Goal: Find specific page/section: Find specific page/section

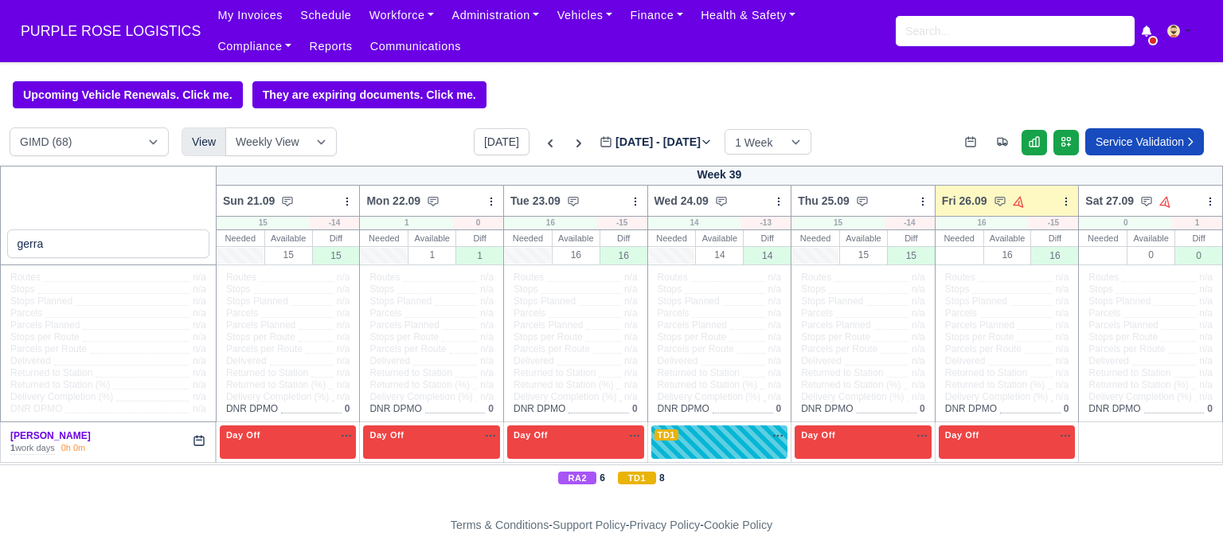
select select "5"
click at [938, 32] on input "search" at bounding box center [1014, 31] width 239 height 30
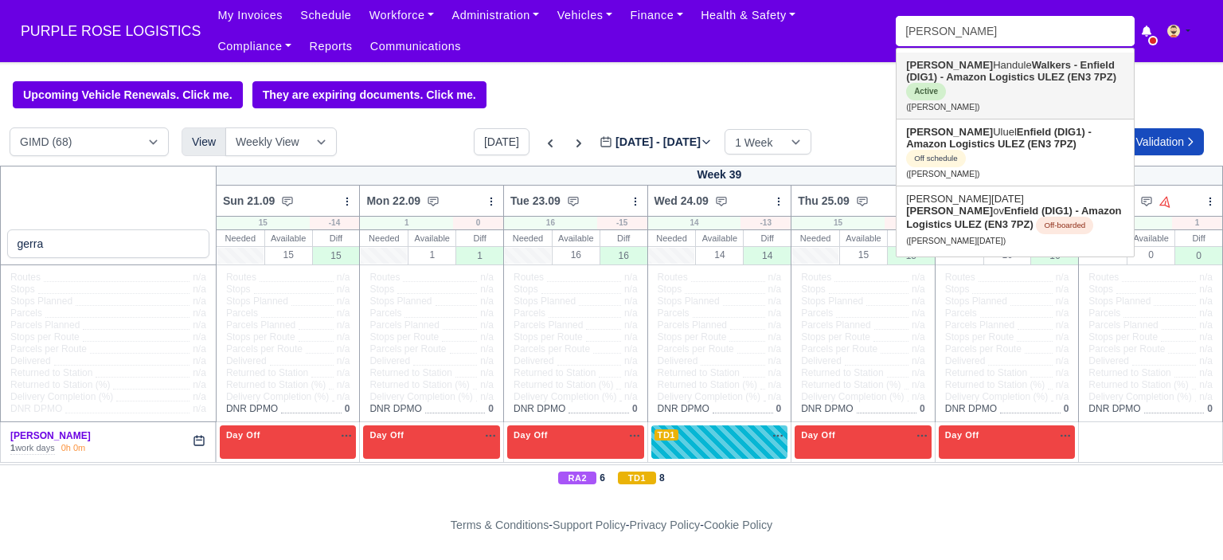
click at [962, 69] on link "Osman Handule Walkers - Enfield (DIG1) - Amazon Logistics ULEZ (EN3 7PZ) Active…" at bounding box center [1014, 86] width 237 height 66
type input "[PERSON_NAME]"
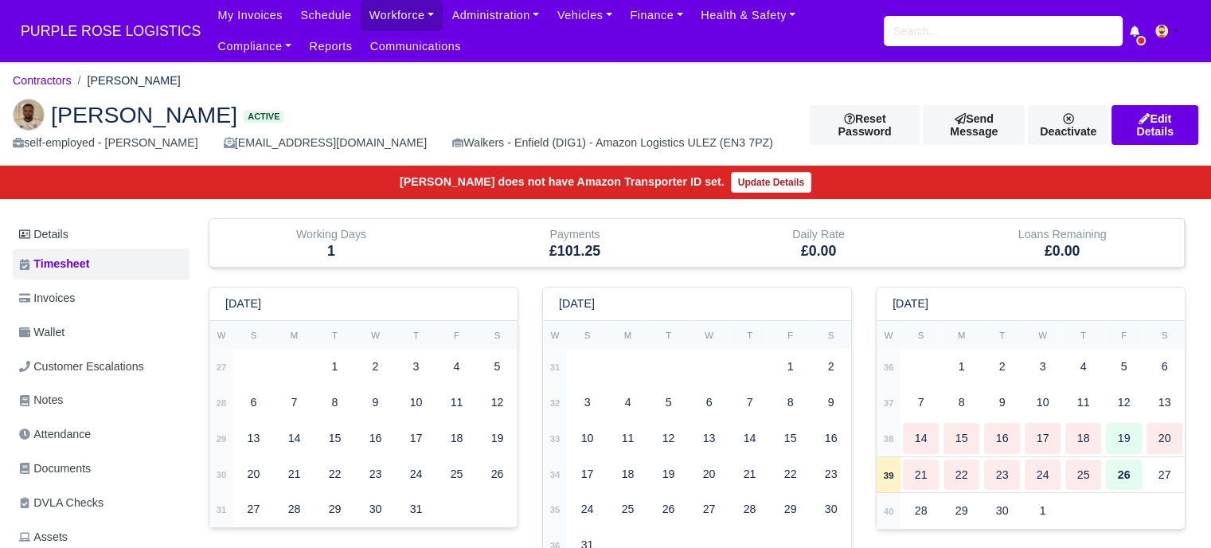
click at [29, 114] on img at bounding box center [29, 115] width 32 height 32
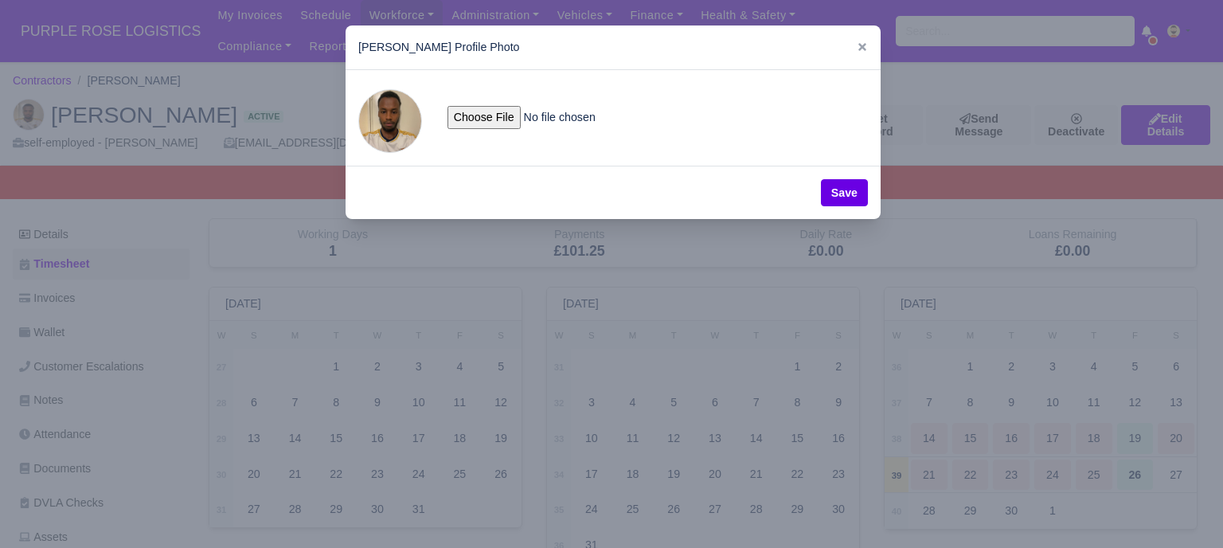
click at [376, 127] on span at bounding box center [390, 121] width 64 height 64
click at [860, 47] on icon at bounding box center [861, 46] width 11 height 11
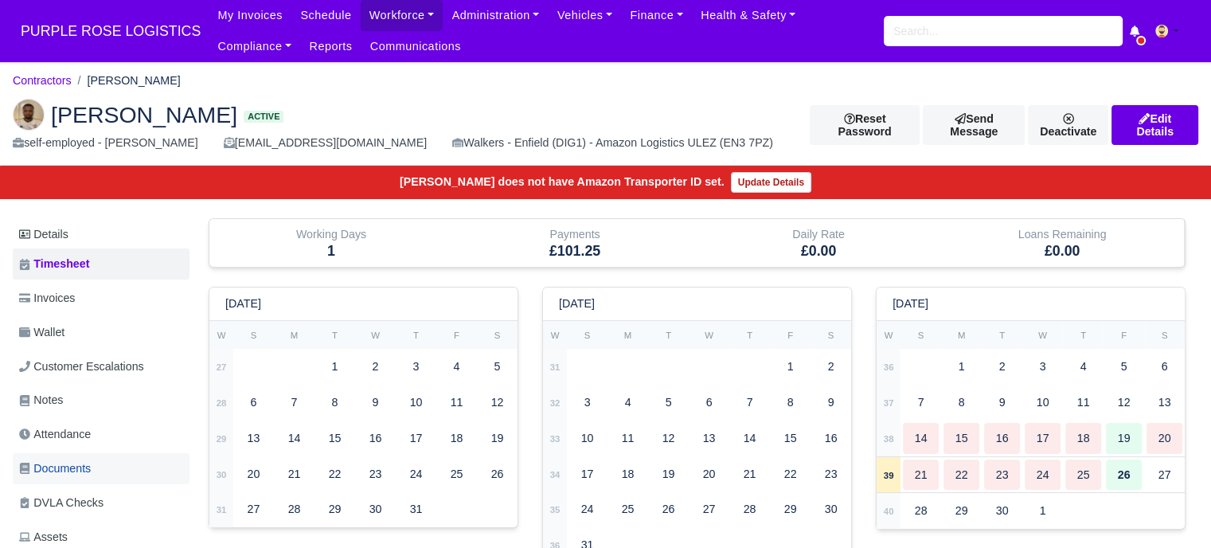
click at [64, 463] on span "Documents" at bounding box center [55, 468] width 72 height 18
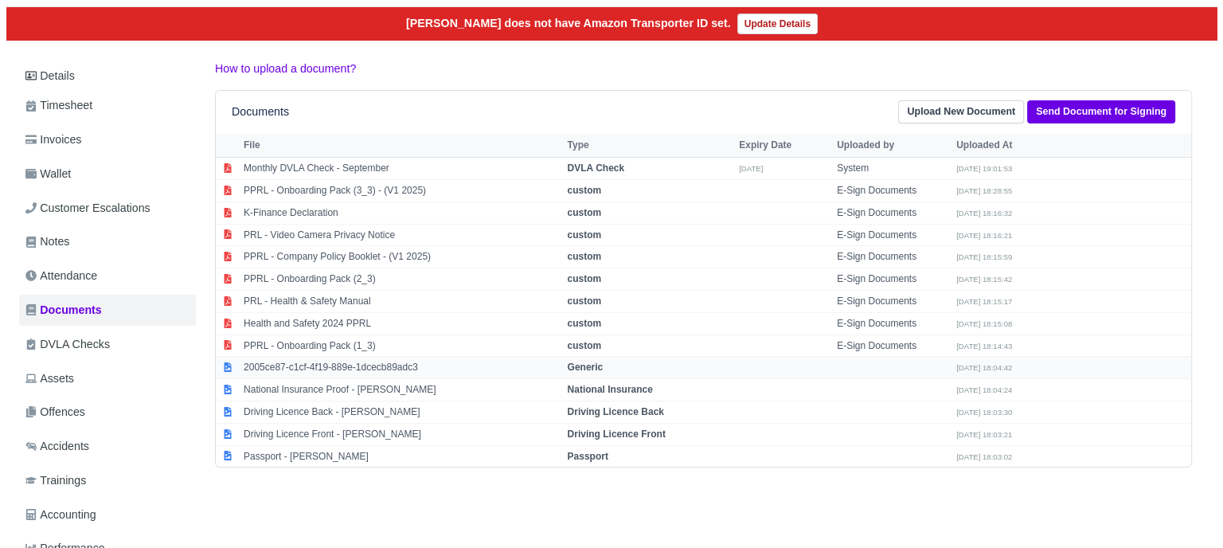
scroll to position [159, 0]
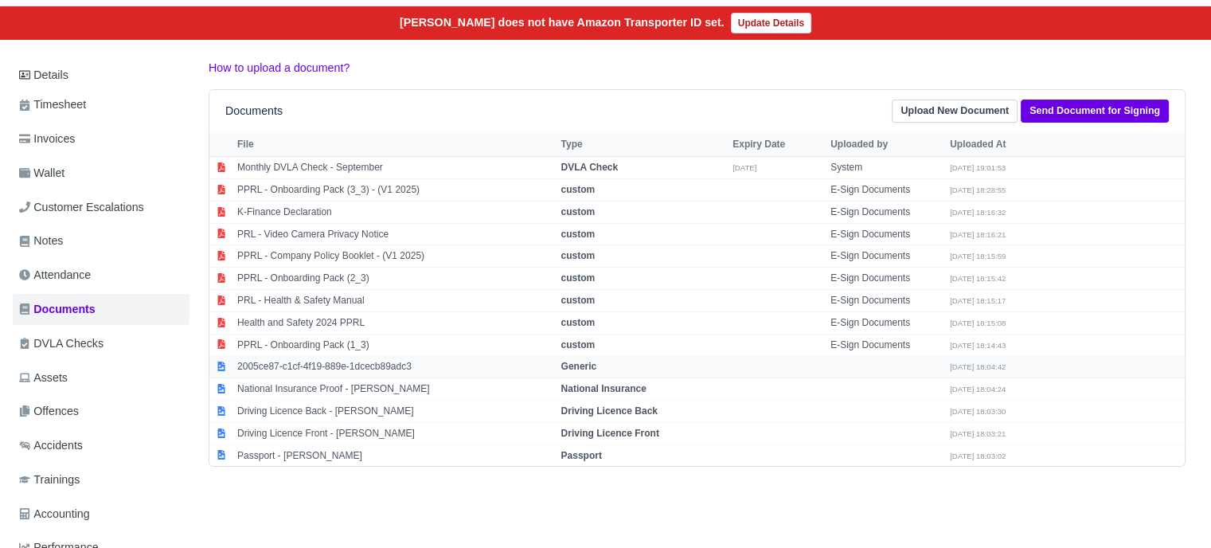
click at [603, 365] on td "Generic" at bounding box center [642, 367] width 172 height 22
select select "generic"
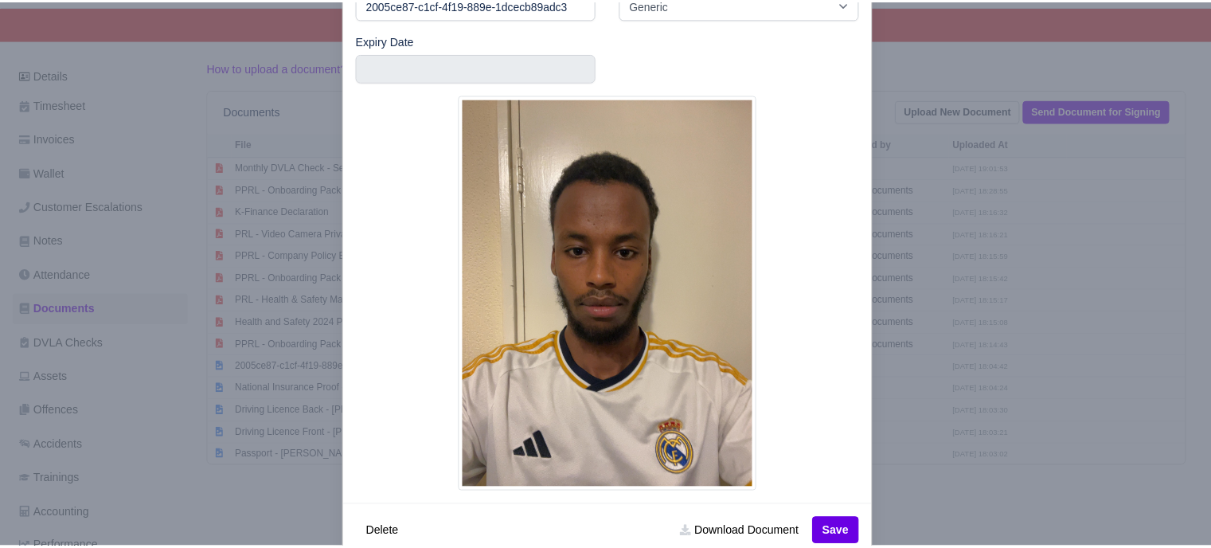
scroll to position [151, 0]
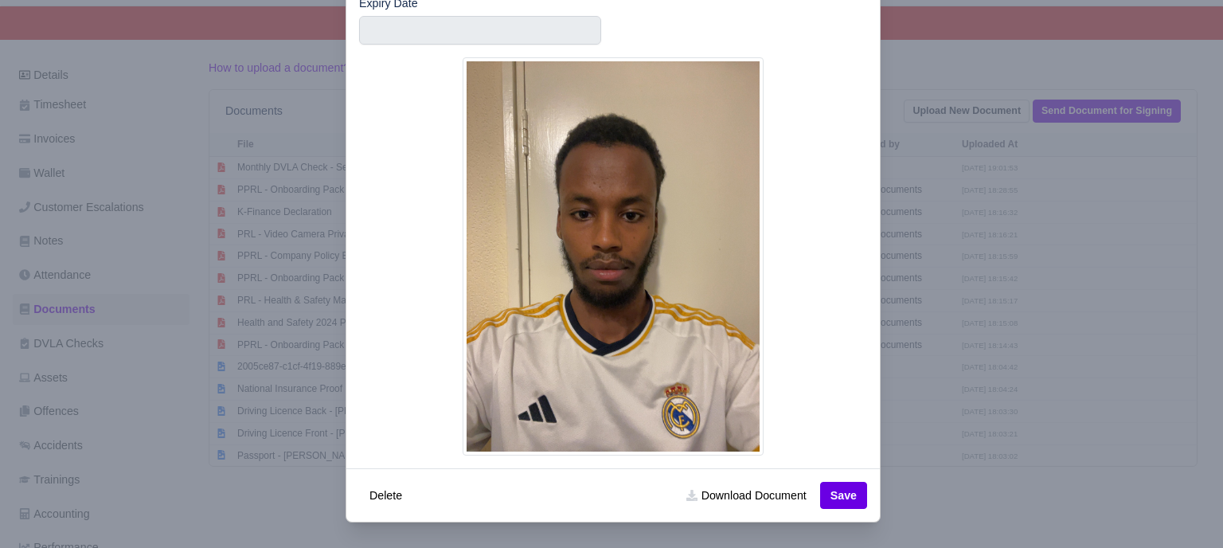
click at [986, 392] on div at bounding box center [611, 274] width 1223 height 548
